Goal: Navigation & Orientation: Find specific page/section

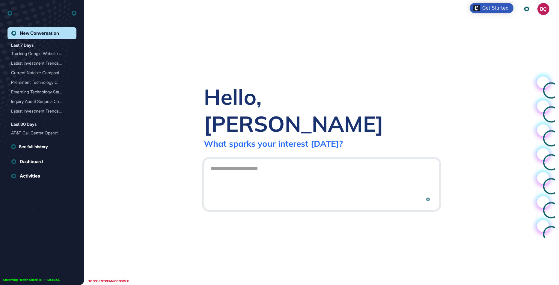
scroll to position [0, 0]
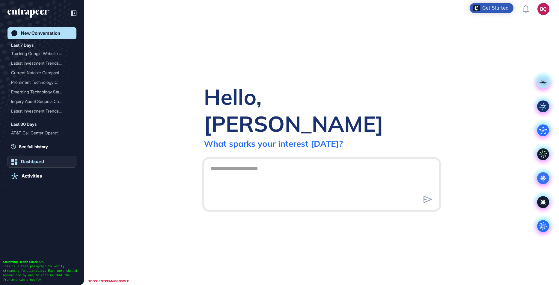
click at [35, 160] on div "Dashboard" at bounding box center [32, 161] width 23 height 5
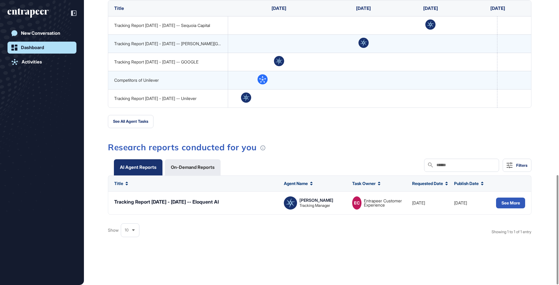
scroll to position [455, 0]
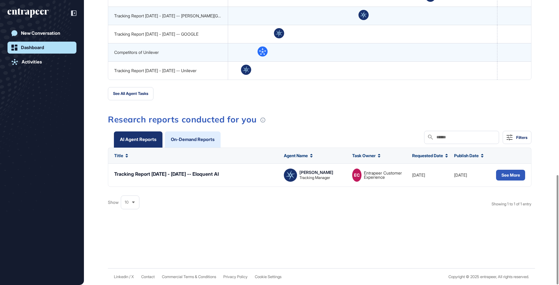
click at [177, 140] on div "On-Demand Reports" at bounding box center [193, 140] width 56 height 16
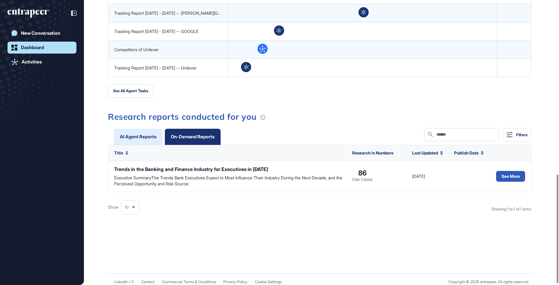
click at [143, 138] on div "AI Agent Reports" at bounding box center [138, 137] width 37 height 4
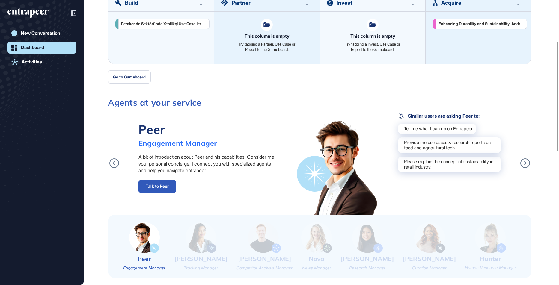
scroll to position [0, 0]
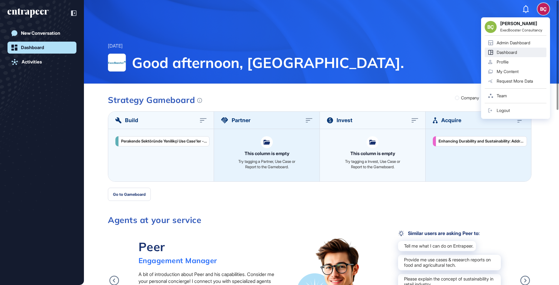
click at [499, 93] on div "Team" at bounding box center [501, 95] width 10 height 5
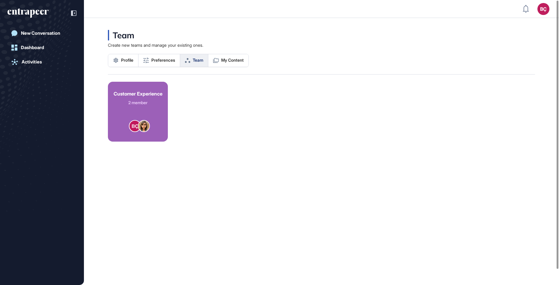
click at [144, 99] on div "Customer Experience 2 member" at bounding box center [138, 98] width 49 height 14
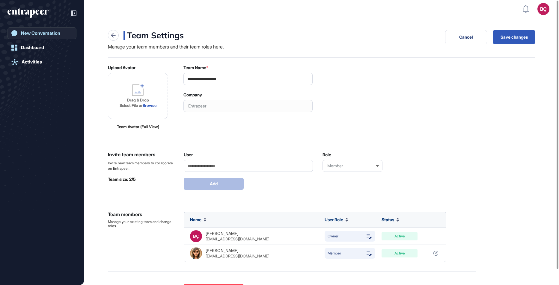
click at [42, 33] on div "New Conversation" at bounding box center [40, 33] width 39 height 5
